Goal: Entertainment & Leisure: Consume media (video, audio)

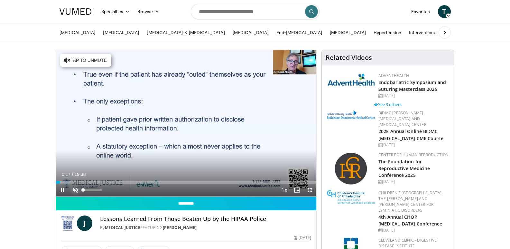
click at [76, 190] on span "Video Player" at bounding box center [75, 189] width 13 height 13
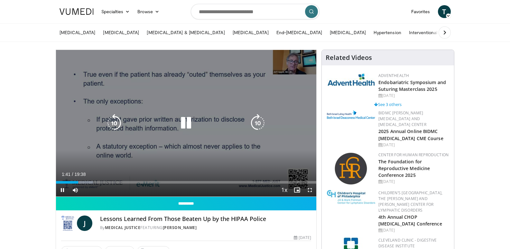
click at [184, 123] on icon "Video Player" at bounding box center [186, 123] width 18 height 18
click at [0, 0] on icon "Video Player" at bounding box center [0, 0] width 0 height 0
click at [184, 123] on icon "Video Player" at bounding box center [186, 123] width 18 height 18
